Goal: Transaction & Acquisition: Purchase product/service

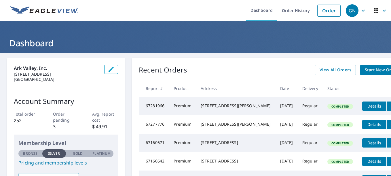
click at [365, 70] on span "Start New Order" at bounding box center [381, 69] width 33 height 7
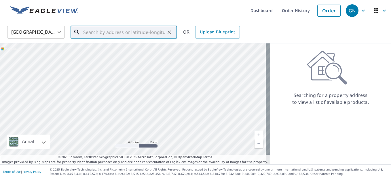
click at [114, 34] on input "text" at bounding box center [124, 32] width 82 height 16
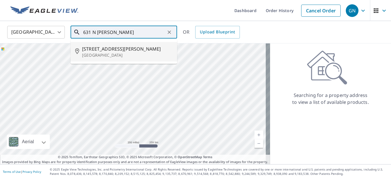
click at [104, 47] on span "[STREET_ADDRESS][PERSON_NAME]" at bounding box center [127, 48] width 90 height 7
type input "[STREET_ADDRESS][PERSON_NAME]"
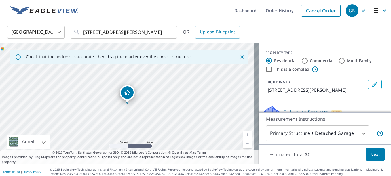
click at [359, 134] on body "GN GN Dashboard Order History Cancel Order GN [GEOGRAPHIC_DATA] [GEOGRAPHIC_DAT…" at bounding box center [195, 88] width 391 height 176
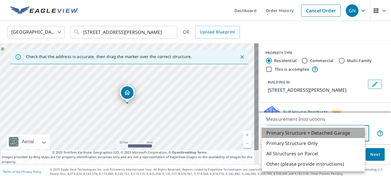
click at [302, 133] on li "Primary Structure + Detached Garage" at bounding box center [313, 133] width 103 height 10
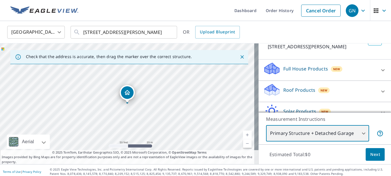
scroll to position [58, 0]
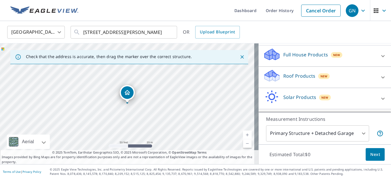
click at [295, 55] on p "Full House Products" at bounding box center [305, 54] width 45 height 7
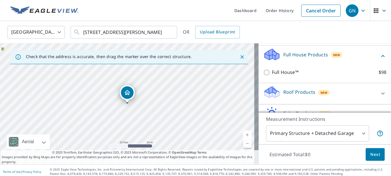
click at [266, 90] on icon at bounding box center [271, 90] width 13 height 7
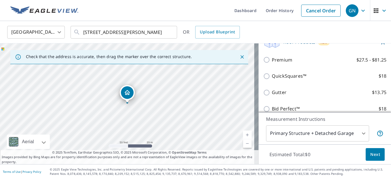
scroll to position [115, 0]
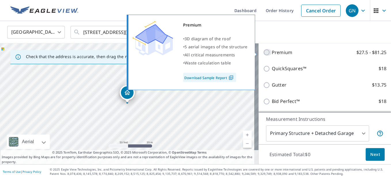
click at [263, 52] on input "Premium $27.5 - $81.25" at bounding box center [267, 52] width 9 height 7
checkbox input "true"
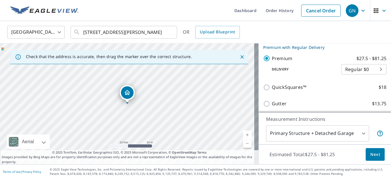
click at [372, 155] on span "Next" at bounding box center [375, 154] width 10 height 7
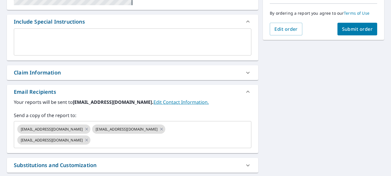
scroll to position [144, 0]
click at [160, 129] on icon at bounding box center [161, 129] width 3 height 3
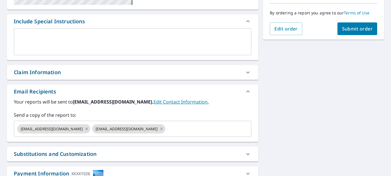
click at [159, 128] on icon at bounding box center [161, 129] width 5 height 6
checkbox input "true"
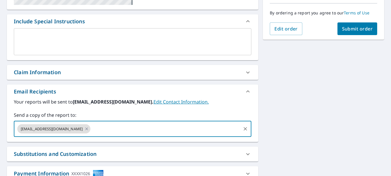
click at [95, 128] on input "text" at bounding box center [165, 128] width 149 height 11
type input "[EMAIL_ADDRESS][DOMAIN_NAME]"
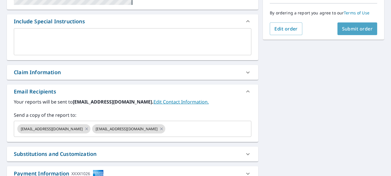
click at [356, 30] on span "Submit order" at bounding box center [357, 29] width 31 height 6
checkbox input "true"
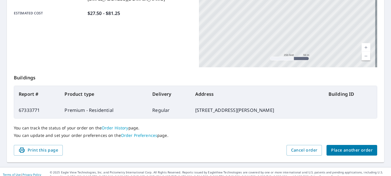
scroll to position [163, 0]
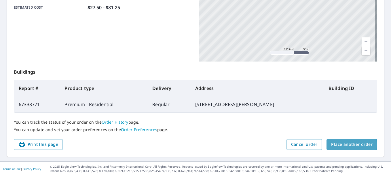
click at [342, 145] on span "Place another order" at bounding box center [351, 144] width 41 height 7
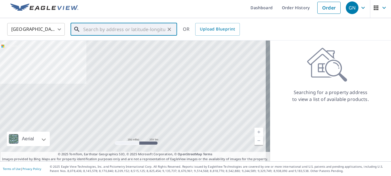
click at [86, 29] on input "text" at bounding box center [124, 29] width 82 height 16
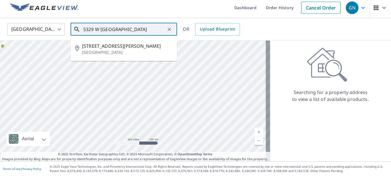
click at [103, 47] on span "[STREET_ADDRESS][PERSON_NAME]" at bounding box center [127, 46] width 90 height 7
type input "[STREET_ADDRESS][PERSON_NAME]"
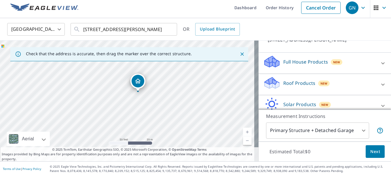
scroll to position [58, 0]
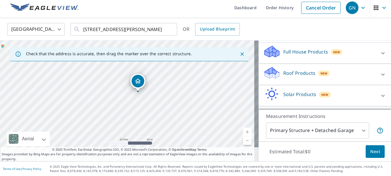
click at [270, 71] on icon at bounding box center [272, 70] width 15 height 7
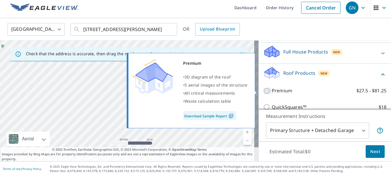
click at [263, 90] on input "Premium $27.5 - $81.25" at bounding box center [267, 91] width 9 height 7
checkbox input "true"
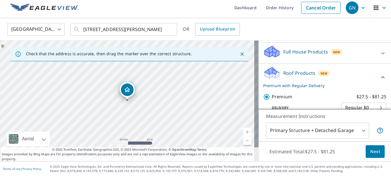
click at [371, 151] on span "Next" at bounding box center [375, 151] width 10 height 7
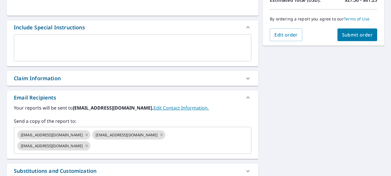
scroll to position [147, 0]
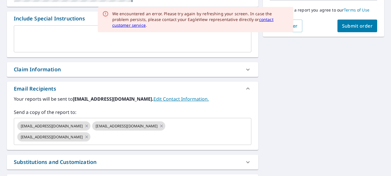
click at [159, 126] on icon at bounding box center [161, 126] width 5 height 6
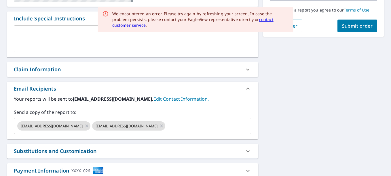
click at [159, 126] on icon at bounding box center [161, 126] width 5 height 6
checkbox input "true"
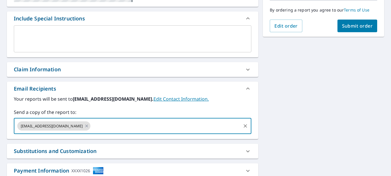
click at [100, 125] on input "text" at bounding box center [165, 126] width 149 height 11
type input "[EMAIL_ADDRESS][DOMAIN_NAME]"
click at [352, 24] on span "Submit order" at bounding box center [357, 26] width 31 height 6
checkbox input "true"
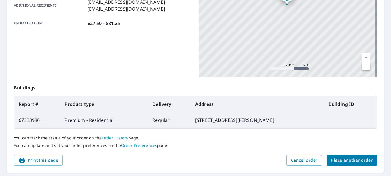
click at [349, 160] on span "Place another order" at bounding box center [351, 160] width 41 height 7
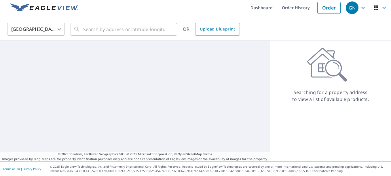
scroll to position [3, 0]
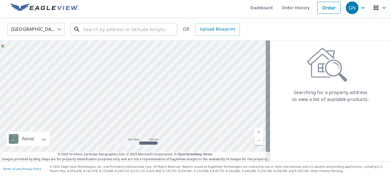
click at [114, 30] on input "text" at bounding box center [124, 29] width 82 height 16
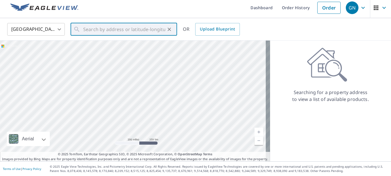
click at [295, 7] on link "Order History" at bounding box center [295, 7] width 37 height 21
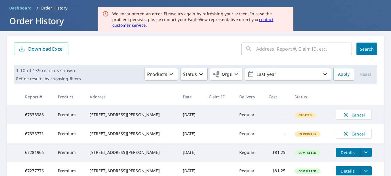
scroll to position [60, 0]
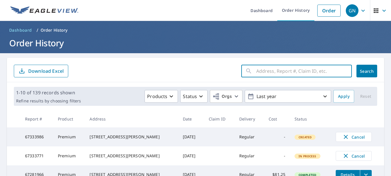
click at [263, 73] on input "text" at bounding box center [304, 71] width 96 height 16
type input "810 N Magnolia, Attica"
click button "Search" at bounding box center [366, 71] width 21 height 13
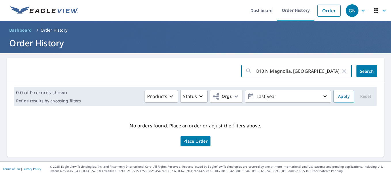
drag, startPoint x: 303, startPoint y: 72, endPoint x: 248, endPoint y: 73, distance: 55.0
click at [248, 73] on div "810 N Magnolia, Attica ​" at bounding box center [296, 71] width 111 height 13
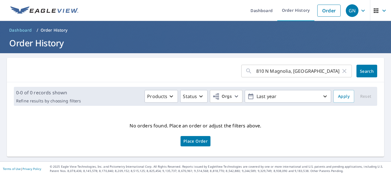
click at [209, 73] on form "810 N Magnolia, Attica ​ Search" at bounding box center [195, 71] width 363 height 13
click at [193, 141] on span "Place Order" at bounding box center [195, 141] width 24 height 3
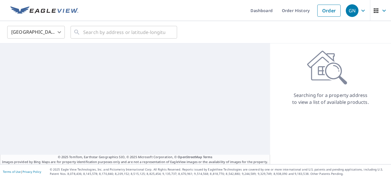
click at [82, 32] on div "​" at bounding box center [124, 32] width 107 height 13
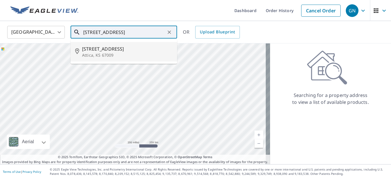
click at [98, 52] on span "[STREET_ADDRESS]" at bounding box center [127, 48] width 90 height 7
type input "[STREET_ADDRESS]"
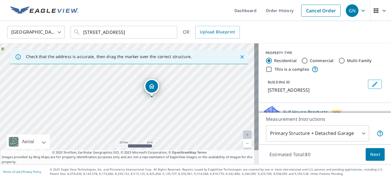
drag, startPoint x: 113, startPoint y: 79, endPoint x: 131, endPoint y: 103, distance: 29.7
click at [131, 103] on div "809 N Magnolia St Attica, KS 67009" at bounding box center [129, 103] width 259 height 121
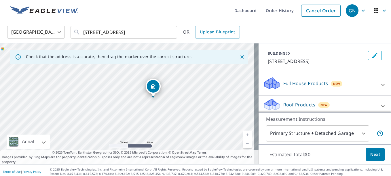
click at [283, 103] on p "Roof Products" at bounding box center [299, 104] width 32 height 7
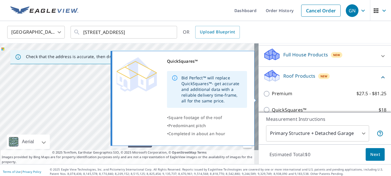
scroll to position [86, 0]
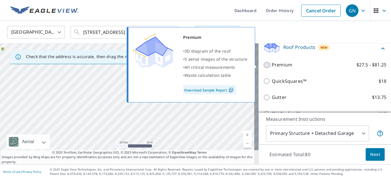
click at [263, 65] on input "Premium $27.5 - $81.25" at bounding box center [267, 65] width 9 height 7
checkbox input "true"
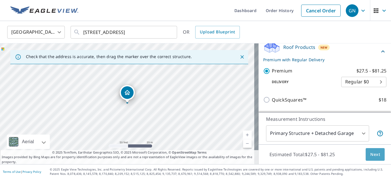
click at [373, 154] on span "Next" at bounding box center [375, 154] width 10 height 7
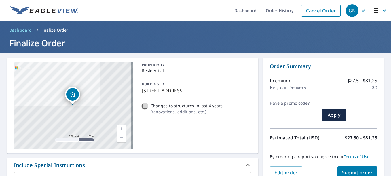
click at [143, 106] on input "Changes to structures in last 4 years ( renovations, additions, etc. )" at bounding box center [144, 106] width 7 height 7
checkbox input "true"
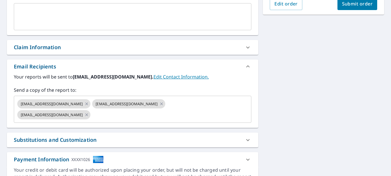
scroll to position [173, 0]
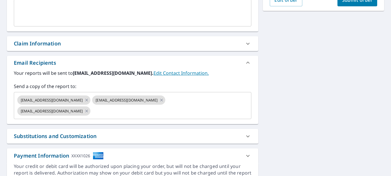
click at [159, 100] on icon at bounding box center [161, 100] width 5 height 6
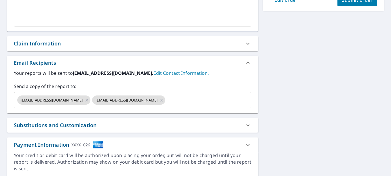
click at [160, 101] on icon at bounding box center [161, 100] width 3 height 3
checkbox input "true"
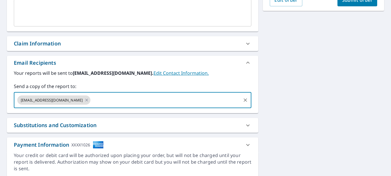
click at [108, 102] on input "text" at bounding box center [165, 100] width 149 height 11
type input "[EMAIL_ADDRESS][DOMAIN_NAME]"
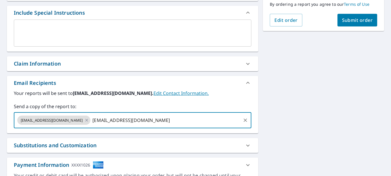
scroll to position [144, 0]
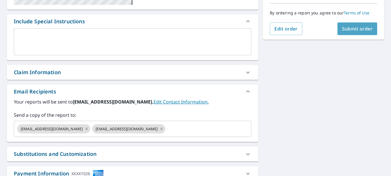
click at [363, 30] on span "Submit order" at bounding box center [357, 29] width 31 height 6
checkbox input "true"
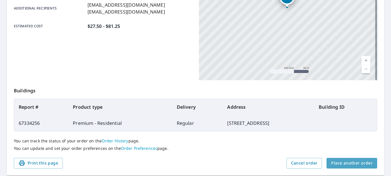
click at [350, 162] on span "Place another order" at bounding box center [351, 163] width 41 height 7
